Goal: Communication & Community: Answer question/provide support

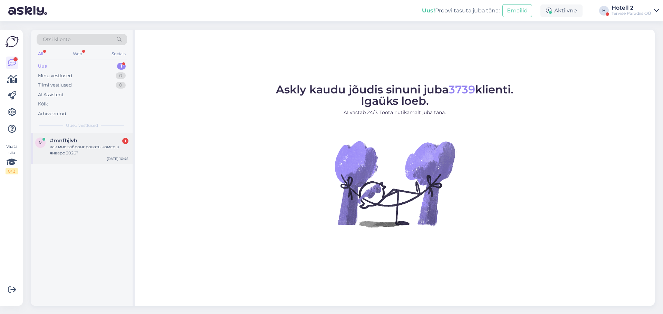
click at [69, 142] on span "#mnfhjlvh" at bounding box center [64, 141] width 28 height 6
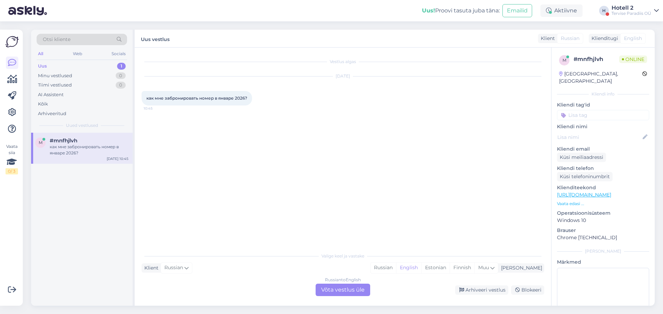
click at [328, 288] on div "Russian to English Võta vestlus üle" at bounding box center [342, 290] width 55 height 12
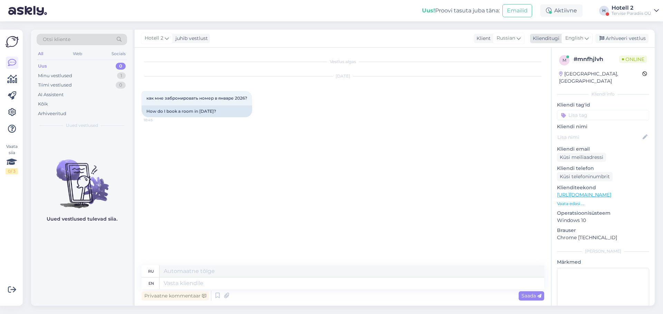
click at [587, 38] on icon at bounding box center [586, 39] width 4 height 8
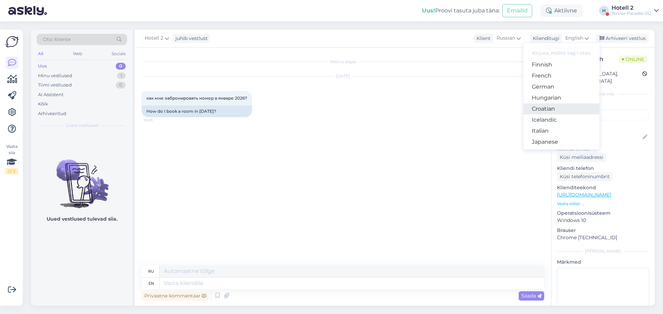
scroll to position [69, 0]
click at [556, 90] on link "Estonian" at bounding box center [561, 88] width 76 height 11
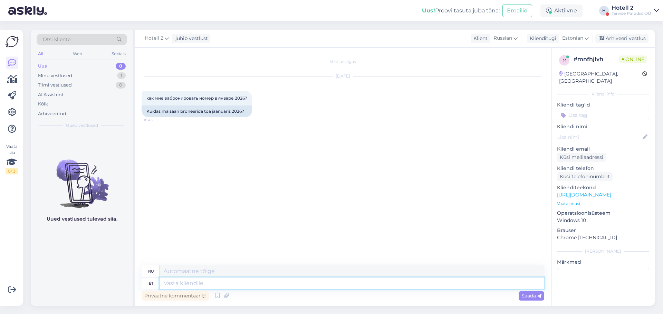
click at [214, 283] on textarea at bounding box center [351, 284] width 384 height 12
type textarea "Tere,"
type textarea "Привет,"
type textarea "Tere, het"
type textarea "Привет, гет"
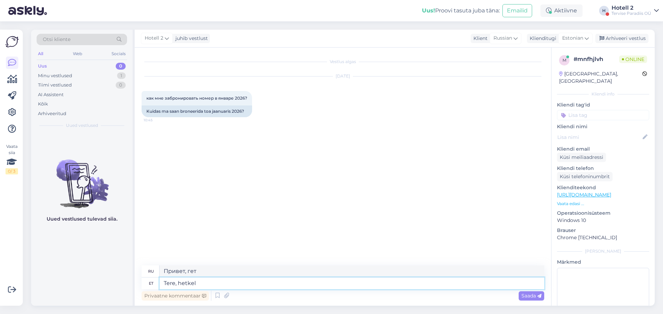
type textarea "Tere, hetkel v"
type textarea "Привет, в данный момент"
type textarea "Tere, hetkel veel"
type textarea "Привет, пока нет."
type textarea "Tere, hetkel veel jaanuarikuusse"
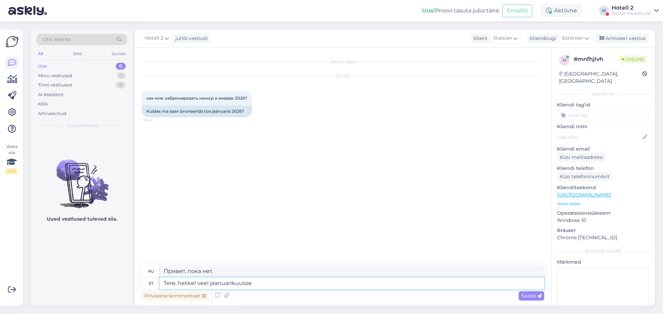
type textarea "Здравствуйте, сейчас еще январь."
type textarea "Tere, hetkel veel jaanuarikuusse broneeringut"
type textarea "Здравствуйте, на данный момент у нас есть бронирования на январь."
type textarea "Tere, hetkel veel jaanuarikuusse broneeringut teha e"
type textarea "Здравствуйте, в настоящее время мы принимаем заказы на январь."
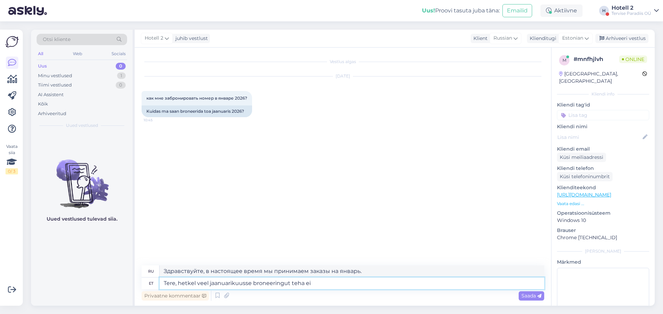
type textarea "Tere, hetkel veel jaanuarikuusse broneeringut teha ei s"
type textarea "Здравствуйте, в настоящее время мы не принимаем заказы на январь."
type textarea "Tere, hetkel veel jaanuarikuusse broneeringut teha ei saa."
type textarea "Здравствуйте, в настоящее время мы не можем бронировать места на январь."
type textarea "Tere, hetkel veel jaanuarikuusse broneeringut teha ei saa. Vabandame"
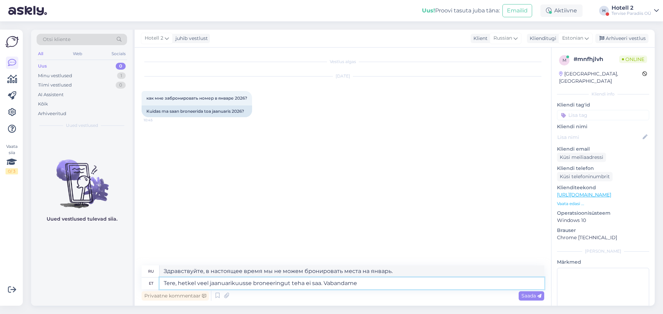
type textarea "Здравствуйте, в настоящее время мы не можем бронировать места на январь. Принос…"
click at [209, 283] on textarea "Tere, hetkel veel jaanuarikuusse broneeringut teha ei saa. Vabandame" at bounding box center [351, 284] width 384 height 12
type textarea "Tere, hetkel veel 2026 a jaanuarikuusse broneeringut teha ei saa. Vabandame"
type textarea "Здравствуйте, в настоящее время мы не можем бронировать номера на январь 2026 г…"
type textarea "Tere, hetkel veel 2026 a jaanuarikuusse broneeringut teha ei saa. Vabandame"
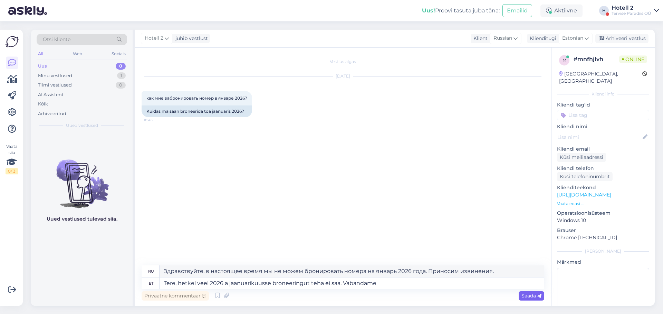
click at [527, 295] on span "Saada" at bounding box center [531, 296] width 20 height 6
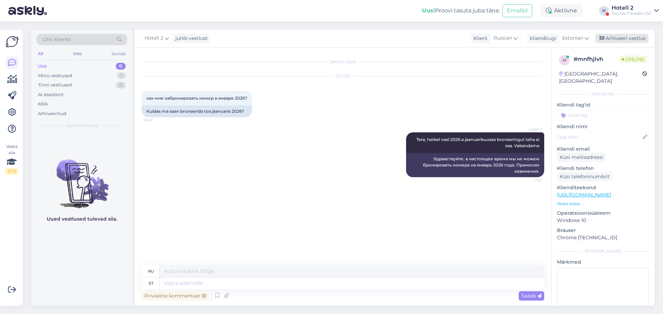
click at [623, 40] on div "Arhiveeri vestlus" at bounding box center [621, 38] width 53 height 9
